Goal: Find specific page/section: Find specific page/section

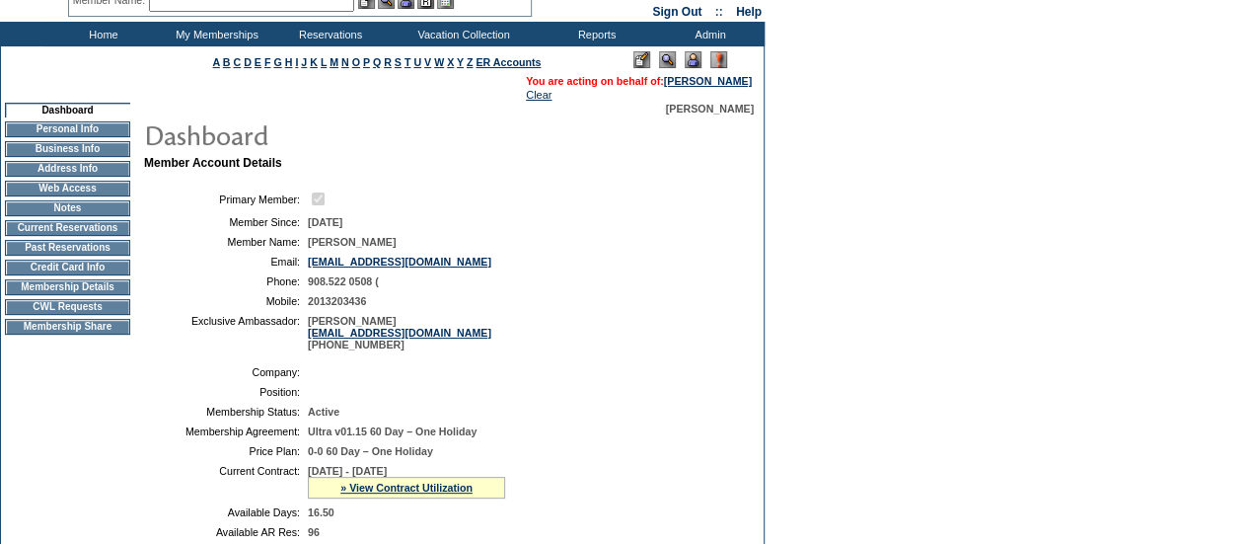
scroll to position [86, 0]
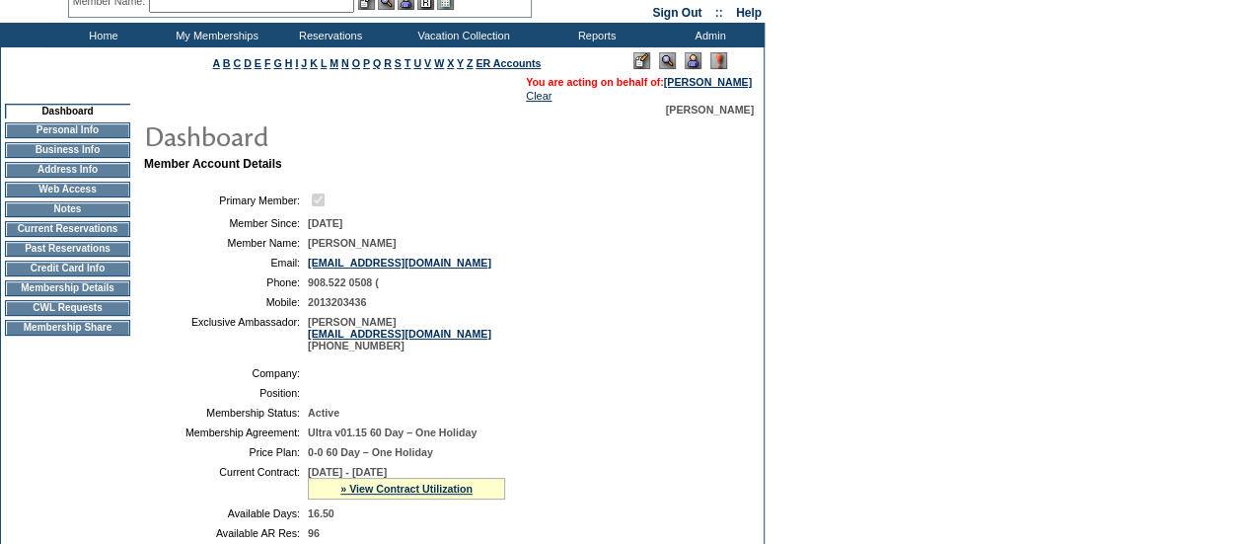
click at [100, 296] on td "Membership Details" at bounding box center [67, 288] width 125 height 16
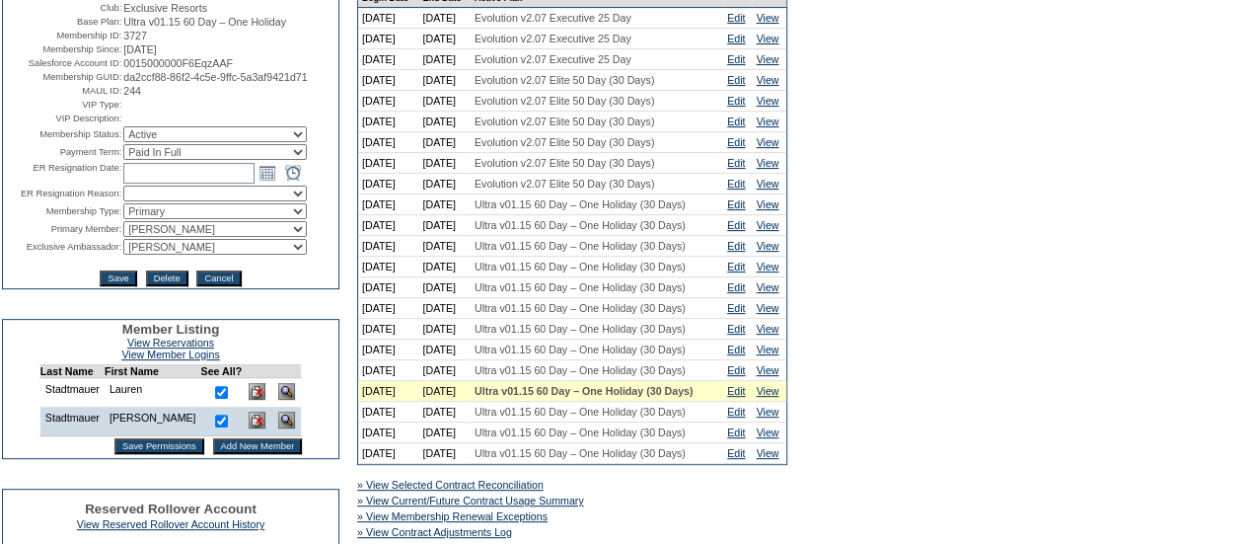
scroll to position [309, 0]
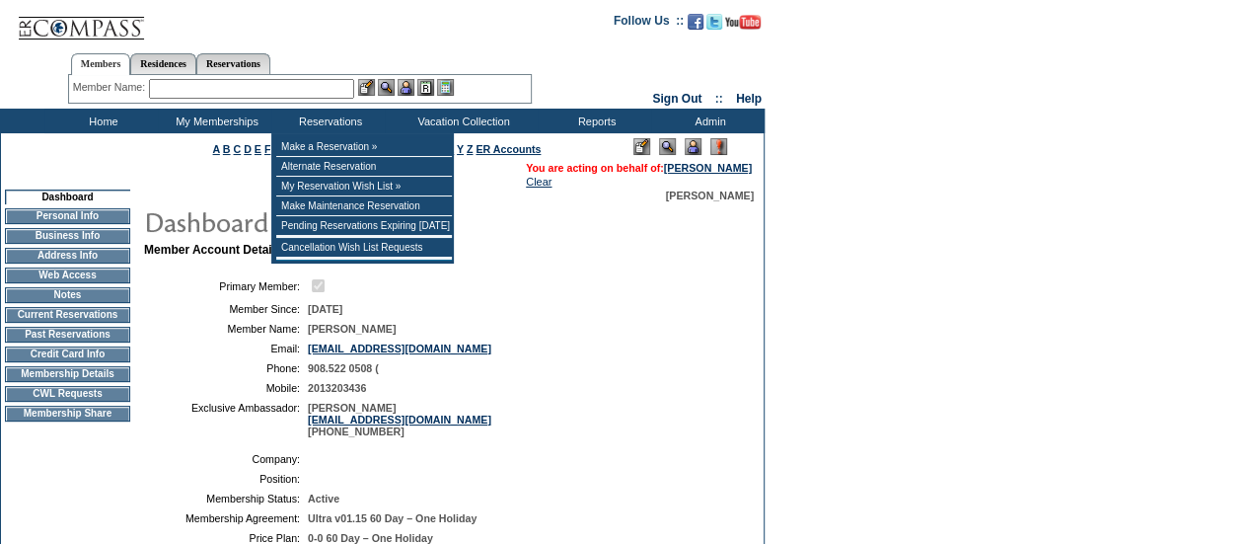
click at [212, 84] on input "text" at bounding box center [251, 89] width 205 height 20
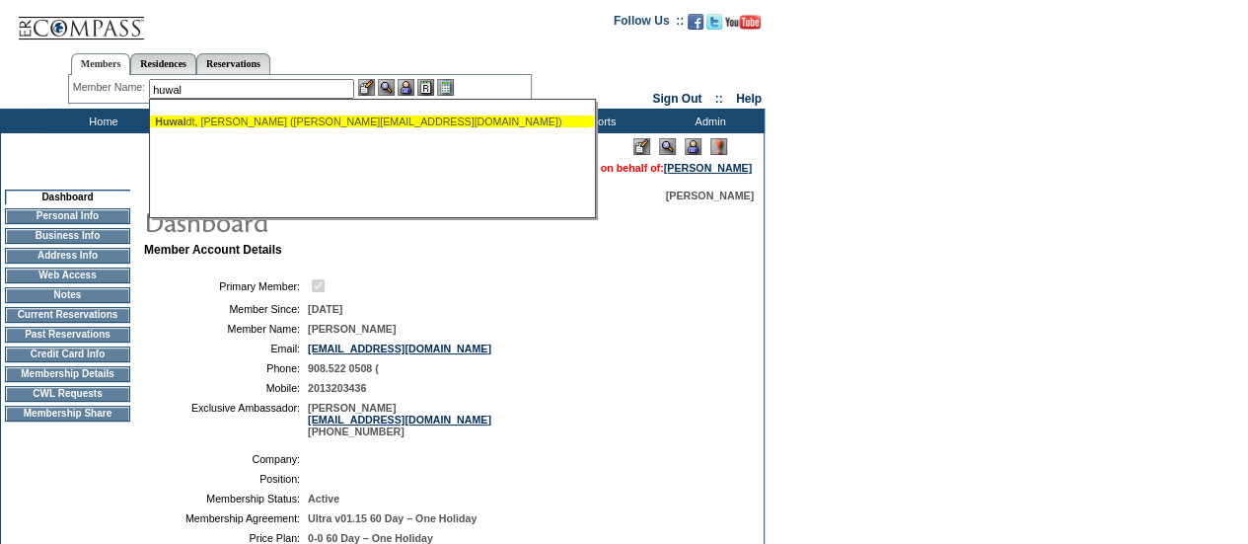
click at [208, 119] on div "Huwal dt, Kathy (kathyhuwaldt@comcast.net)" at bounding box center [372, 121] width 434 height 12
type input "Huwaldt, Kathy (kathyhuwaldt@comcast.net)"
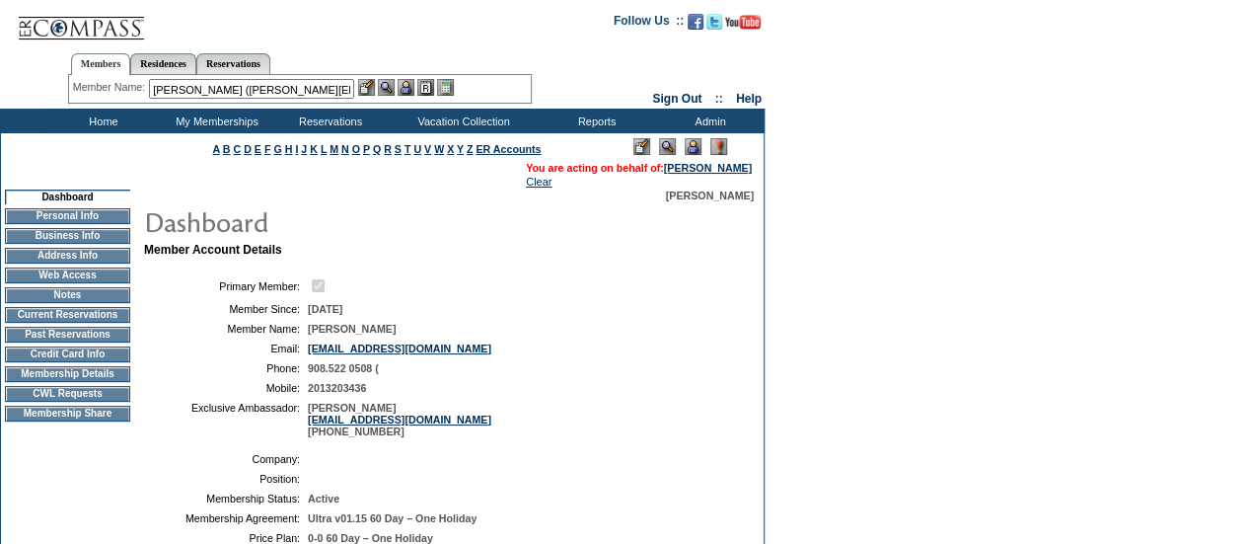
click at [412, 86] on img at bounding box center [406, 87] width 17 height 17
click at [390, 86] on img at bounding box center [386, 87] width 17 height 17
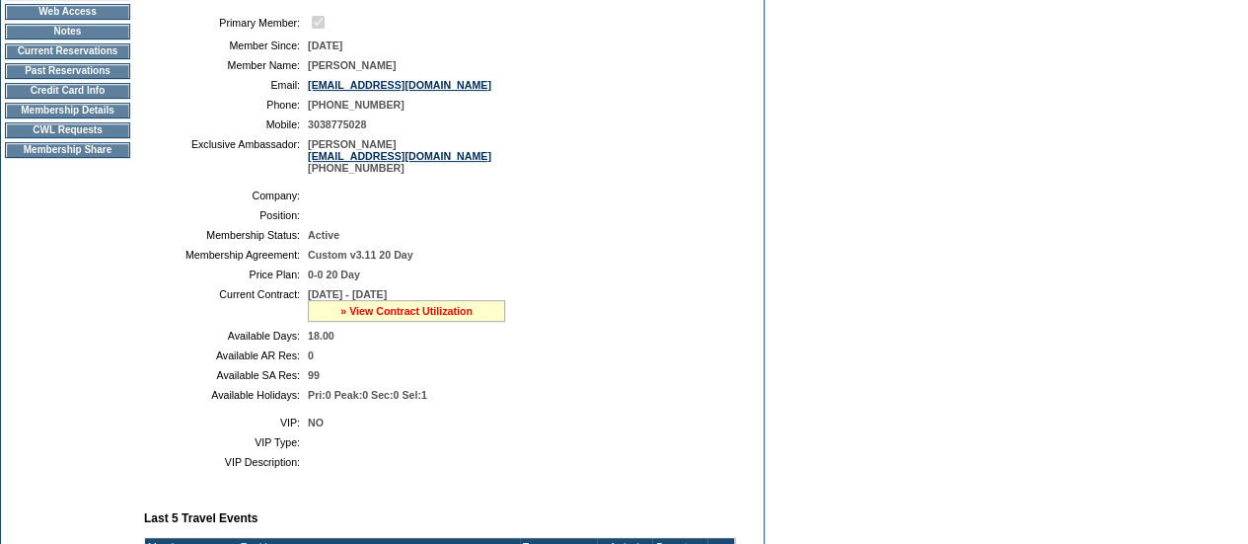
scroll to position [181, 0]
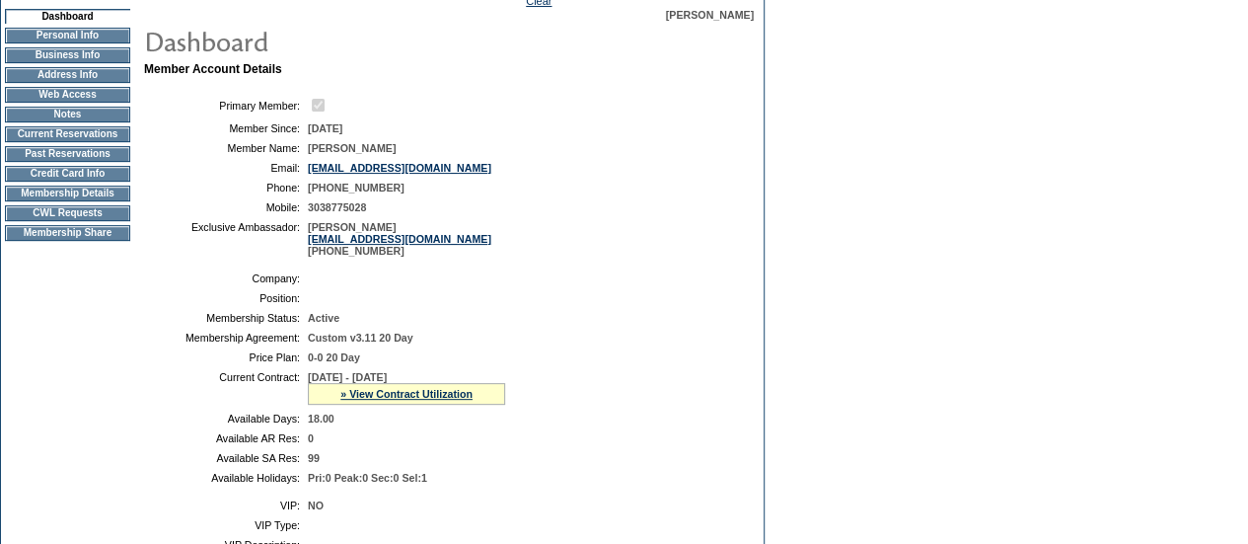
click at [45, 201] on td "Membership Details" at bounding box center [67, 194] width 125 height 16
